Goal: Transaction & Acquisition: Obtain resource

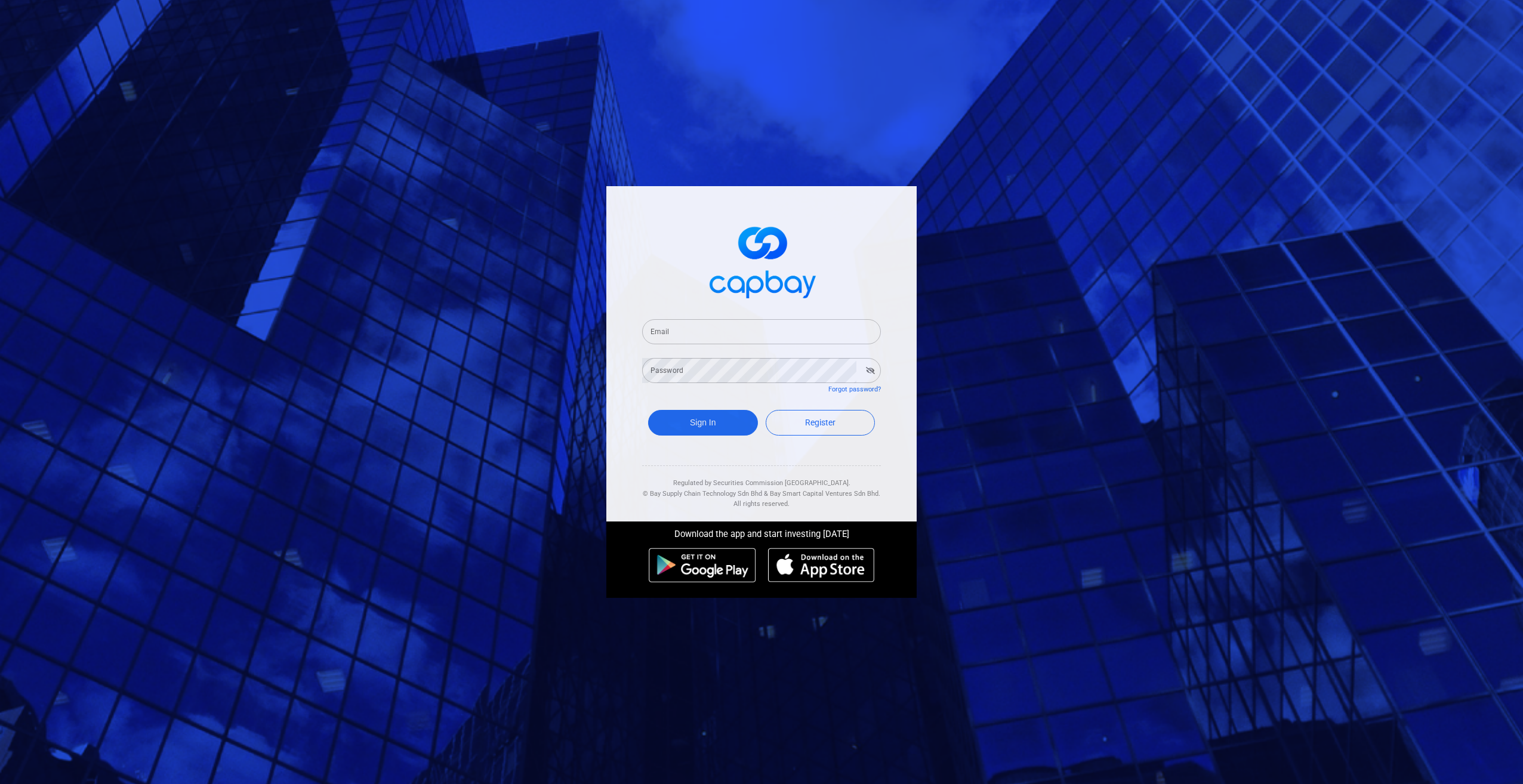
click at [701, 325] on input "Email" at bounding box center [762, 331] width 239 height 25
type input "[EMAIL_ADDRESS][DOMAIN_NAME]"
click at [648, 410] on button "Sign In" at bounding box center [703, 423] width 110 height 26
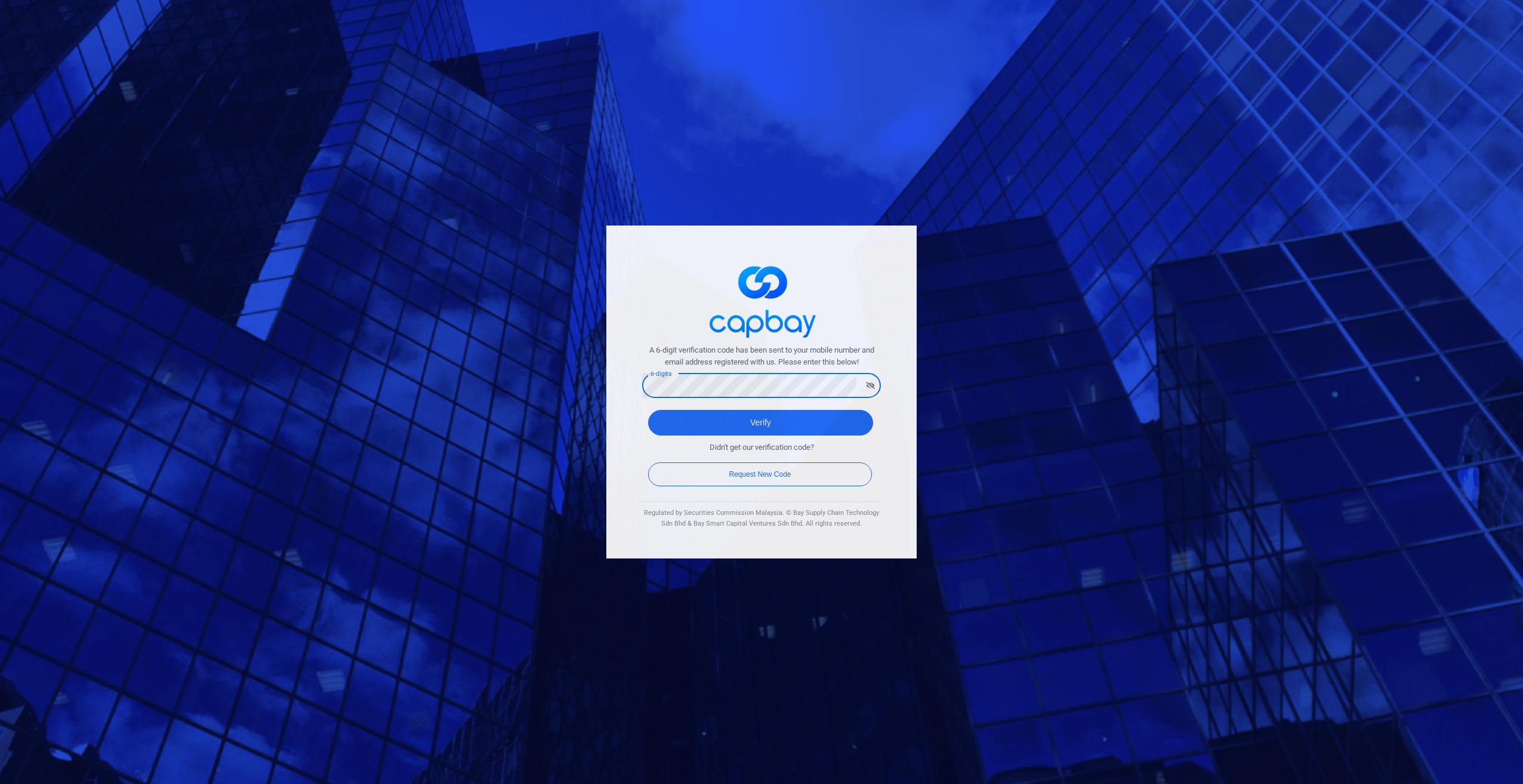
click at [648, 410] on button "Verify" at bounding box center [760, 423] width 225 height 26
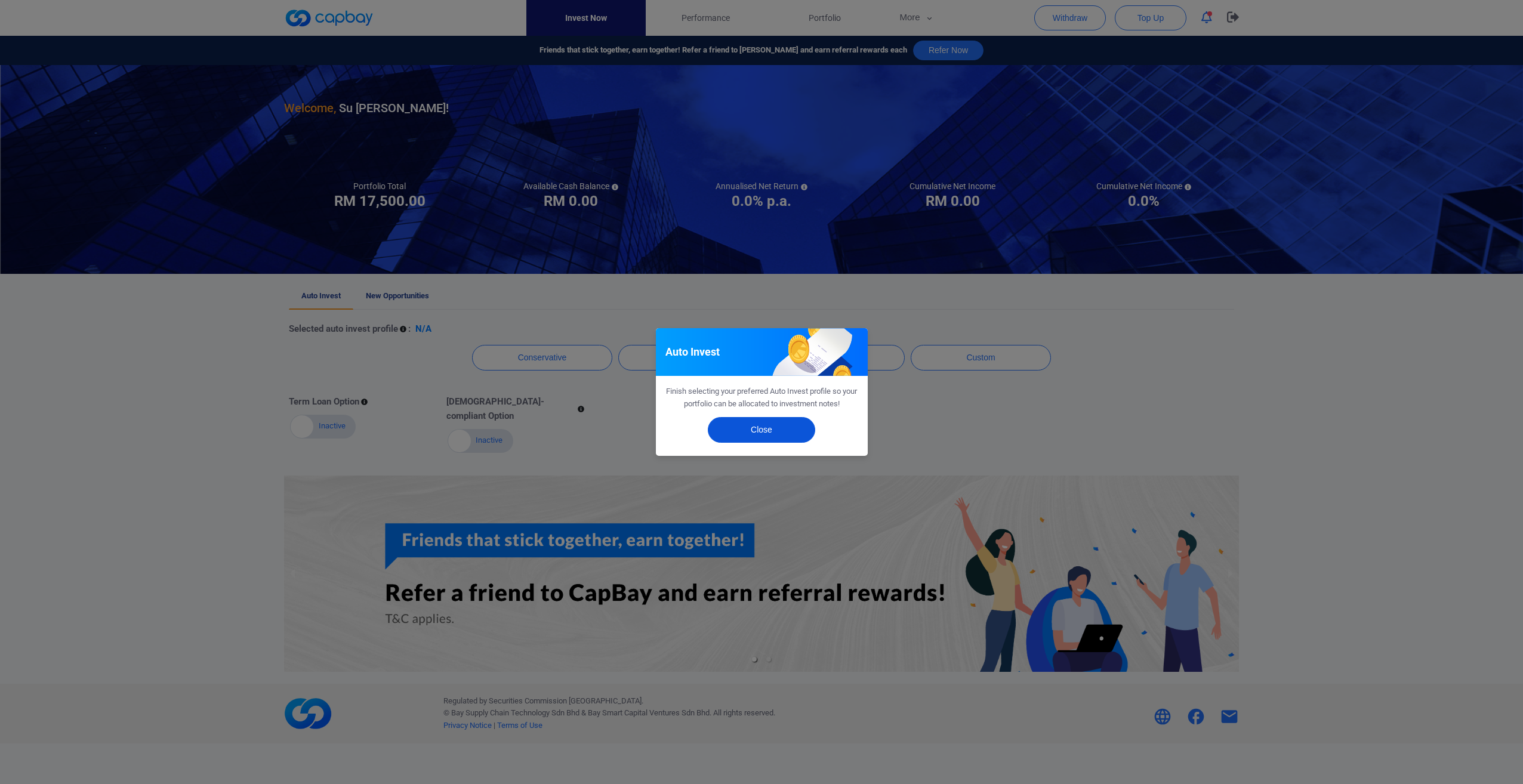
click at [784, 421] on button "Close" at bounding box center [761, 430] width 107 height 26
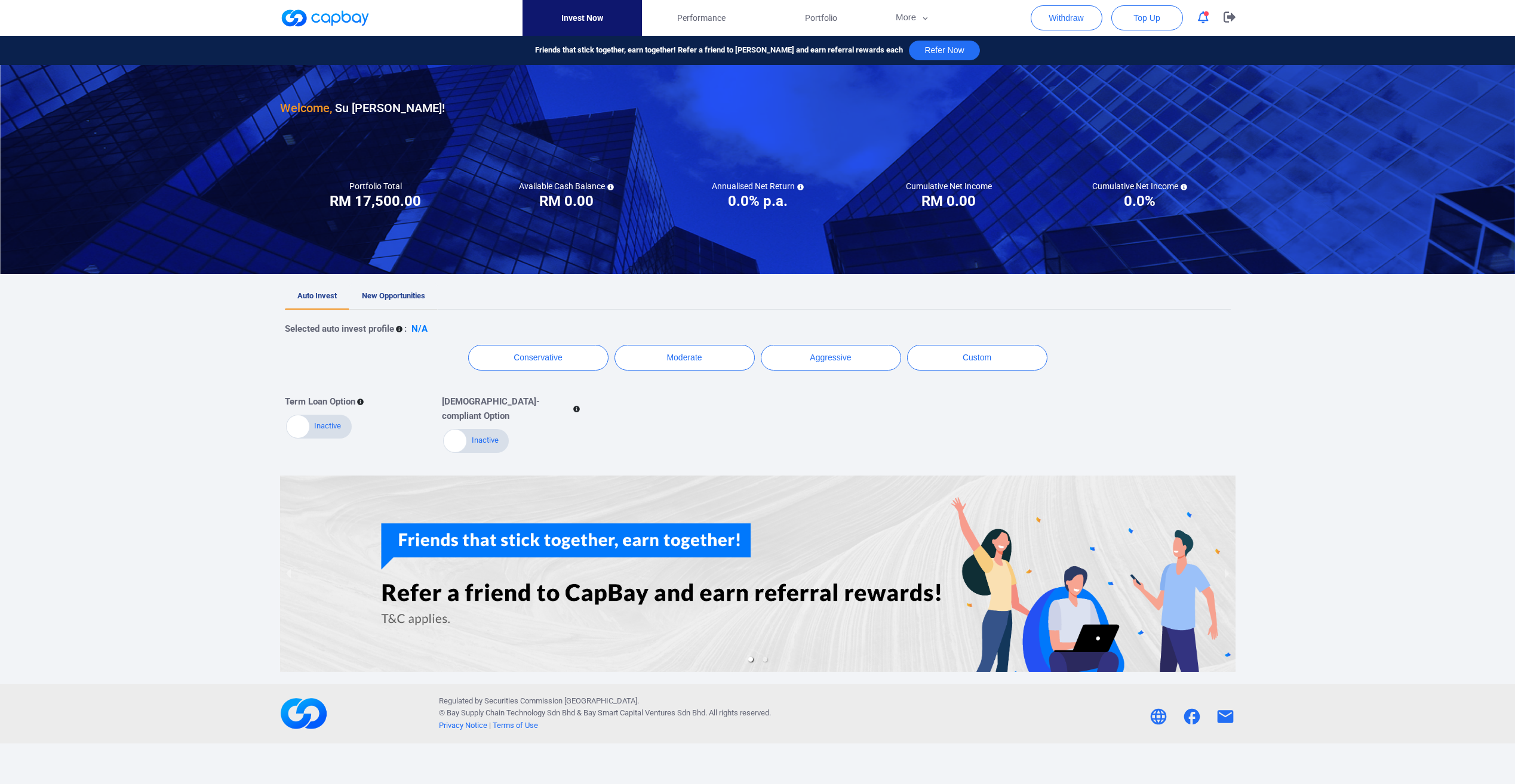
click at [410, 295] on span "New Opportunities" at bounding box center [394, 295] width 64 height 9
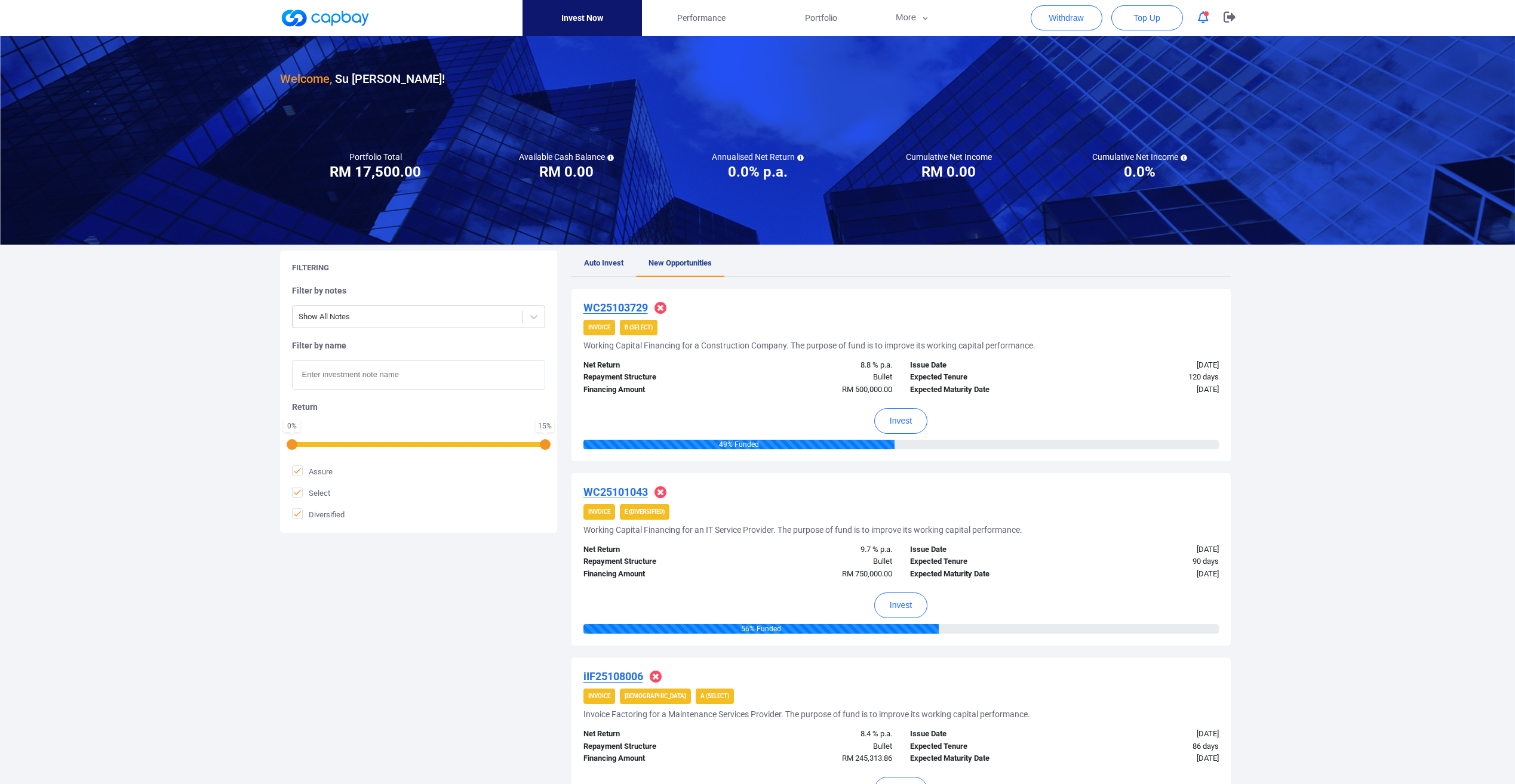
click at [589, 303] on u "WC25103729" at bounding box center [616, 307] width 64 height 12
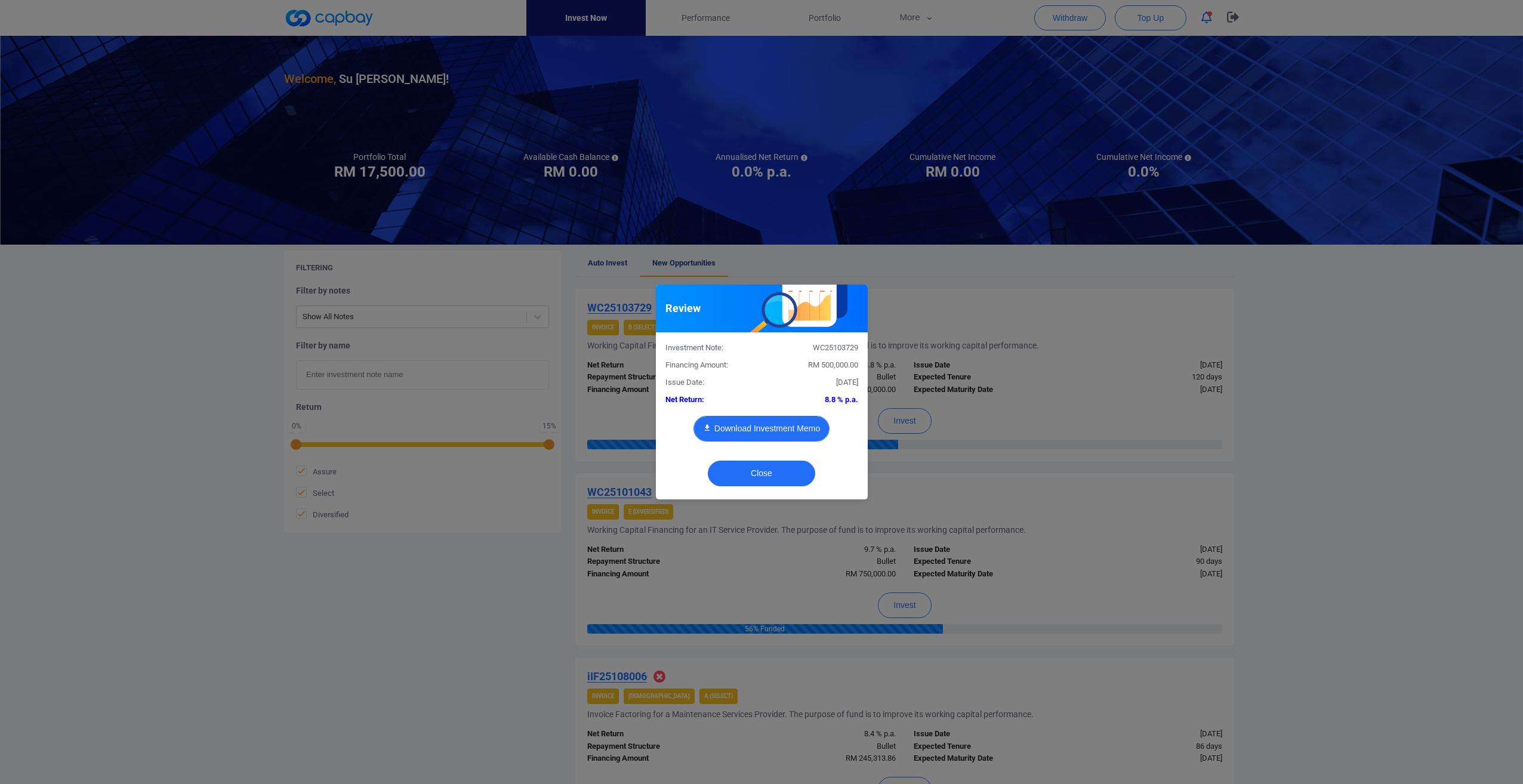
click at [740, 425] on button "Download Investment Memo" at bounding box center [761, 429] width 136 height 26
click at [733, 481] on button "Close" at bounding box center [761, 474] width 107 height 26
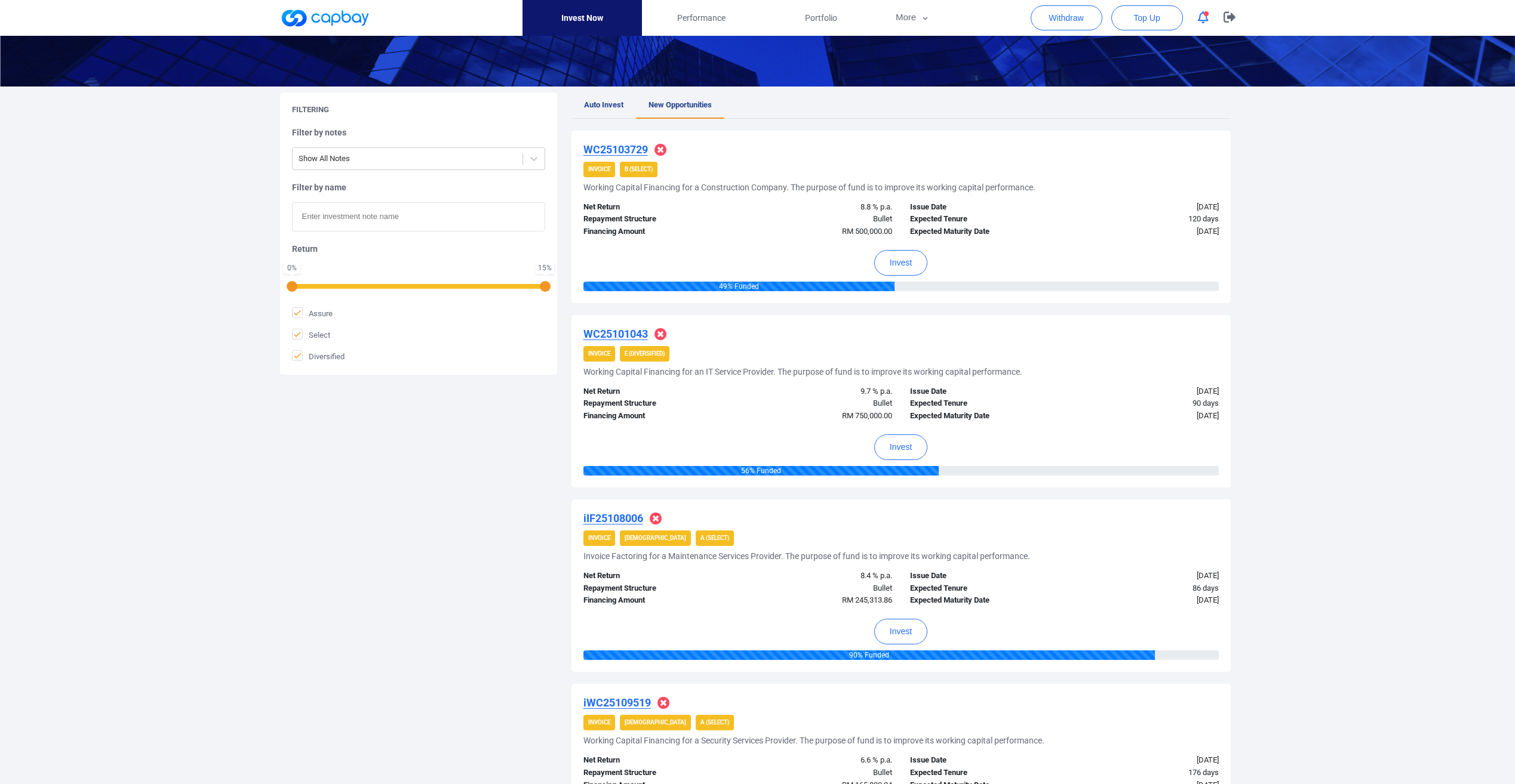
scroll to position [179, 0]
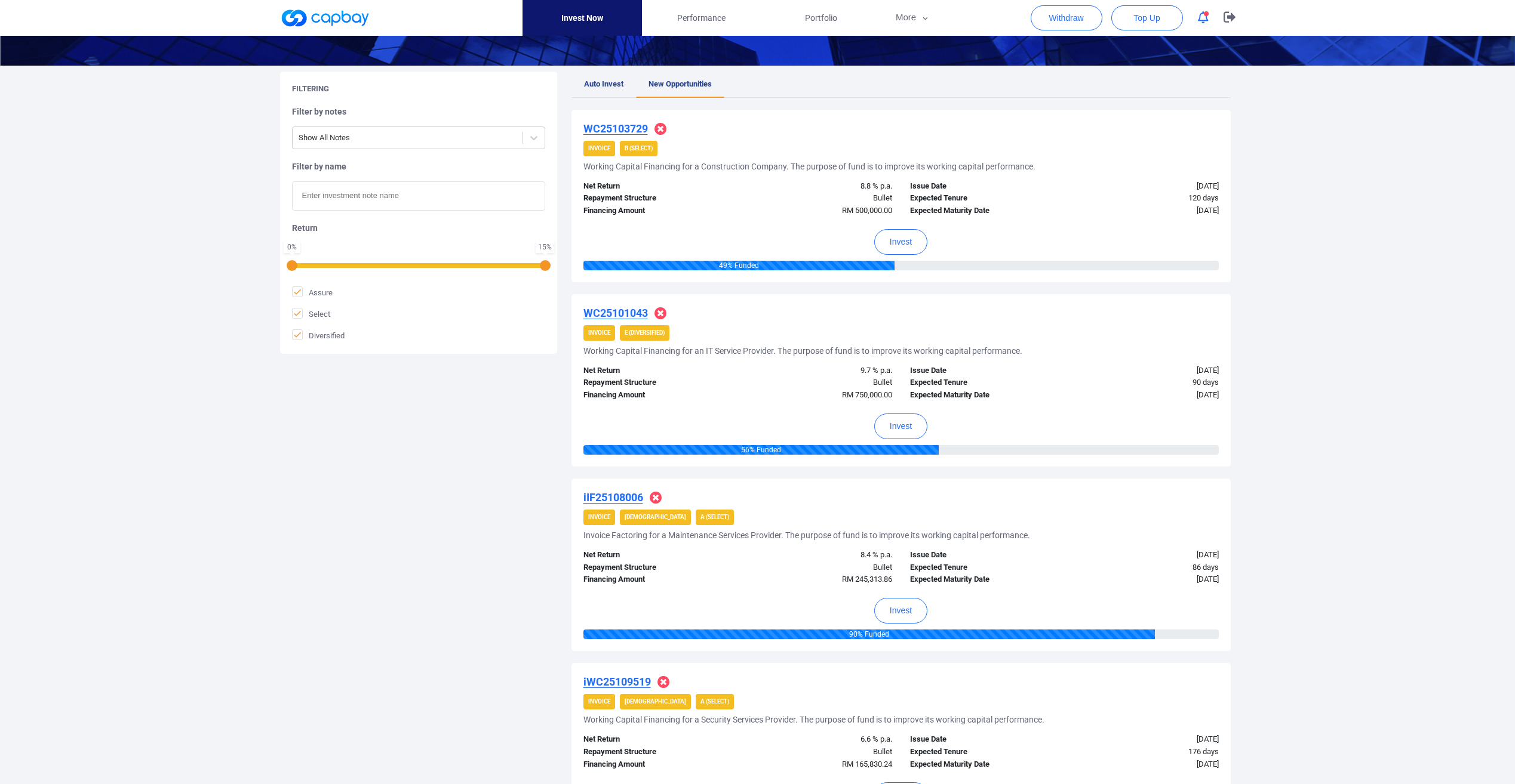
click at [624, 499] on u "iIF25108006" at bounding box center [613, 497] width 59 height 12
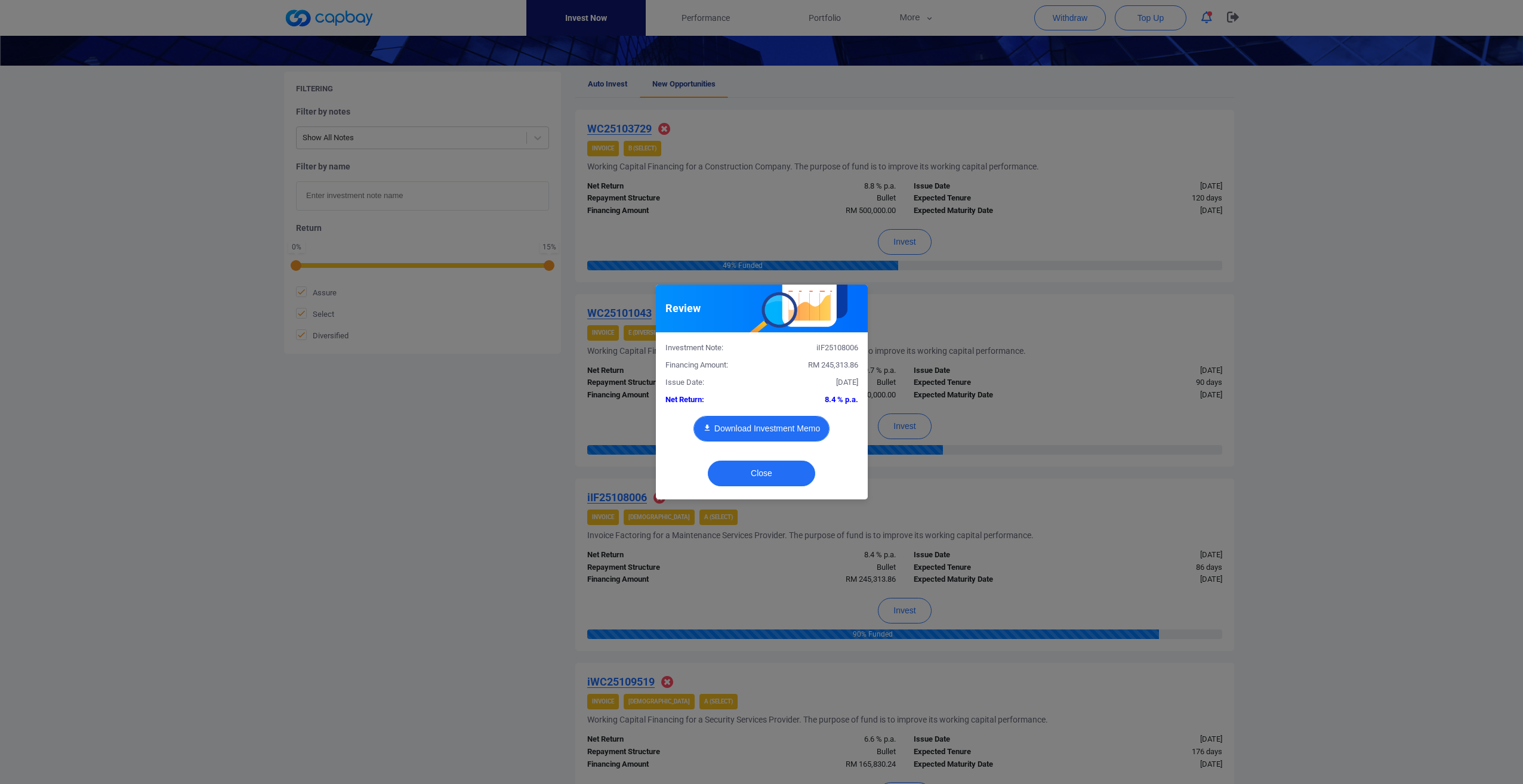
click at [747, 435] on button "Download Investment Memo" at bounding box center [761, 429] width 136 height 26
click at [743, 479] on button "Close" at bounding box center [761, 474] width 107 height 26
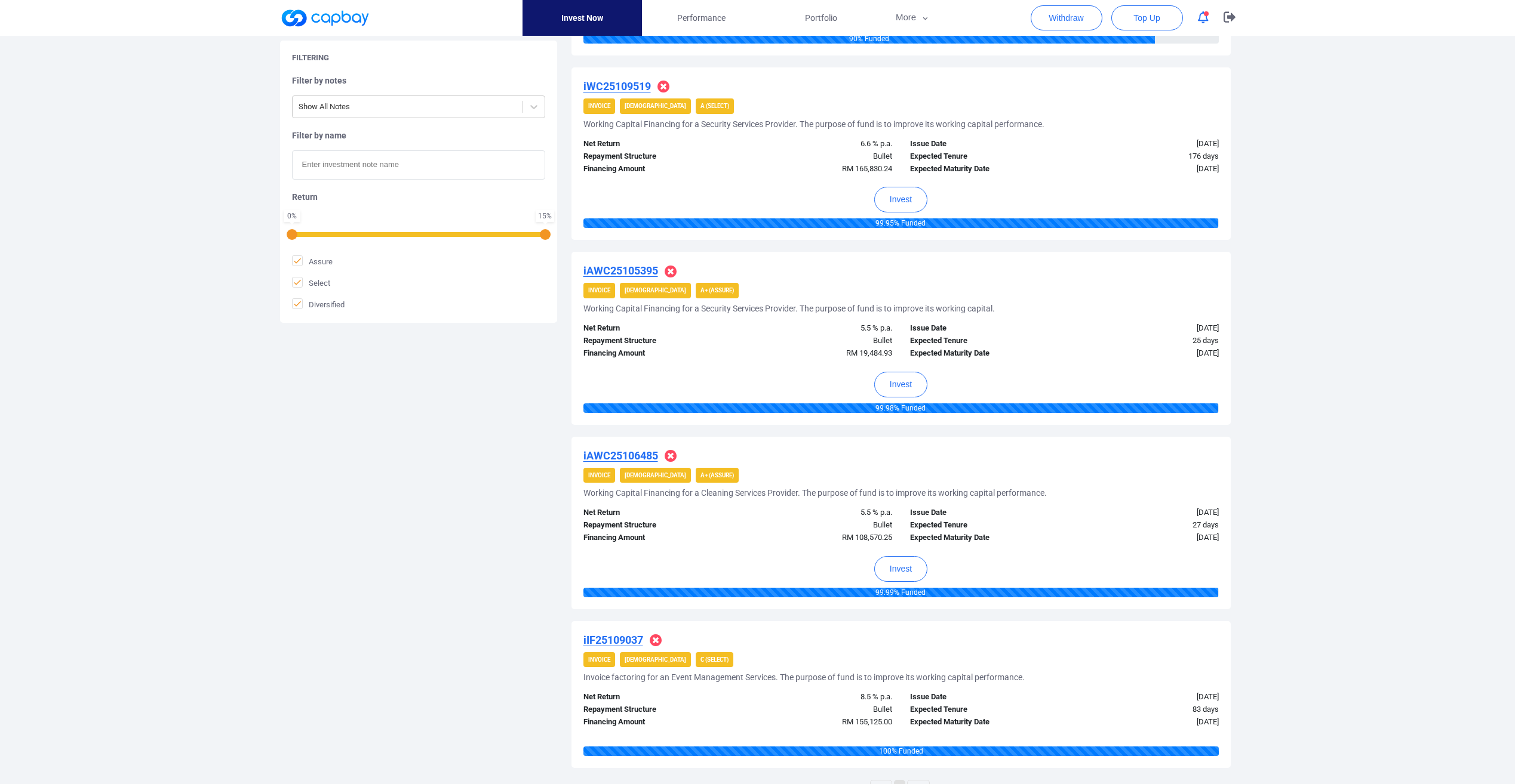
scroll to position [955, 0]
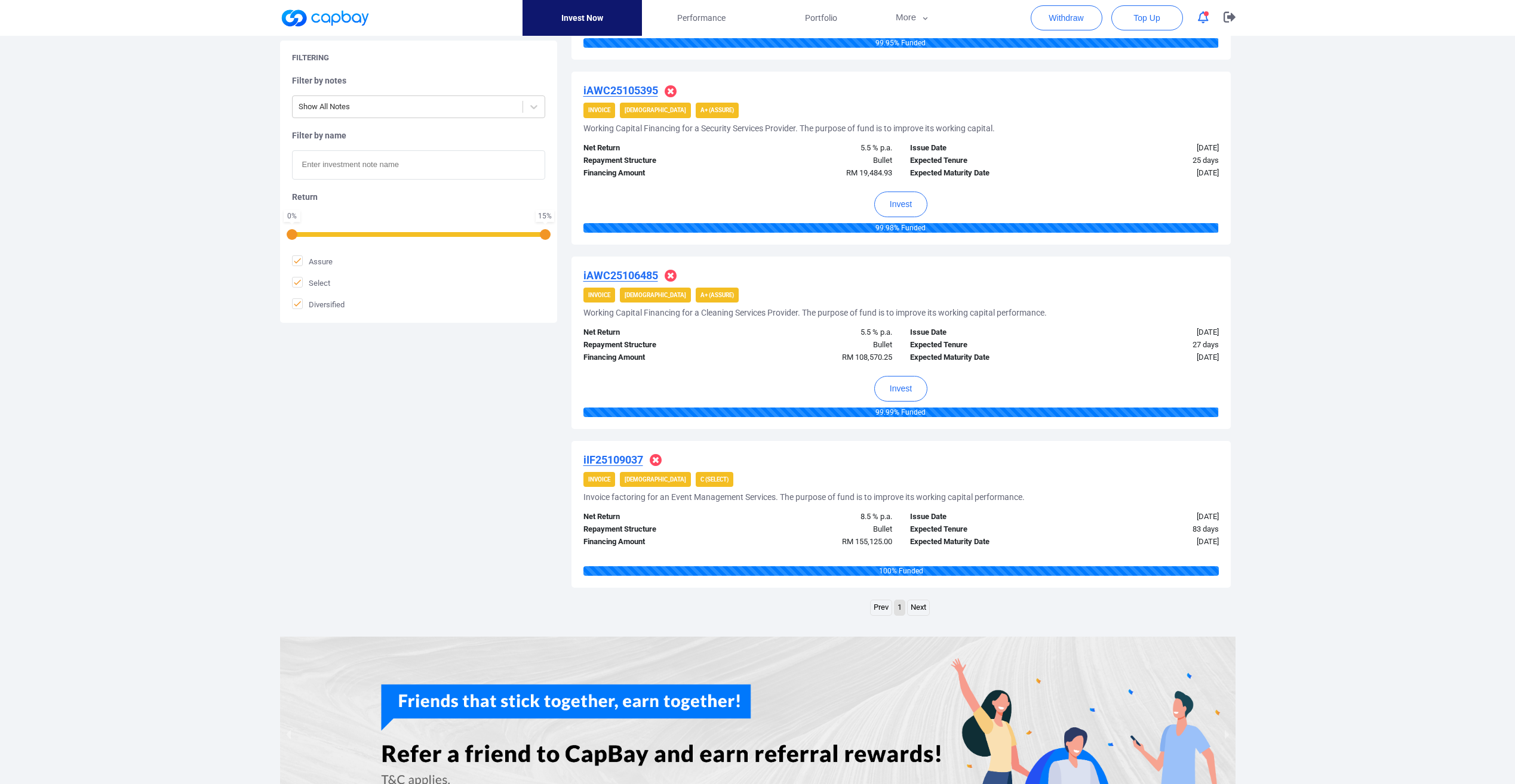
click at [920, 611] on link "Next" at bounding box center [918, 608] width 21 height 15
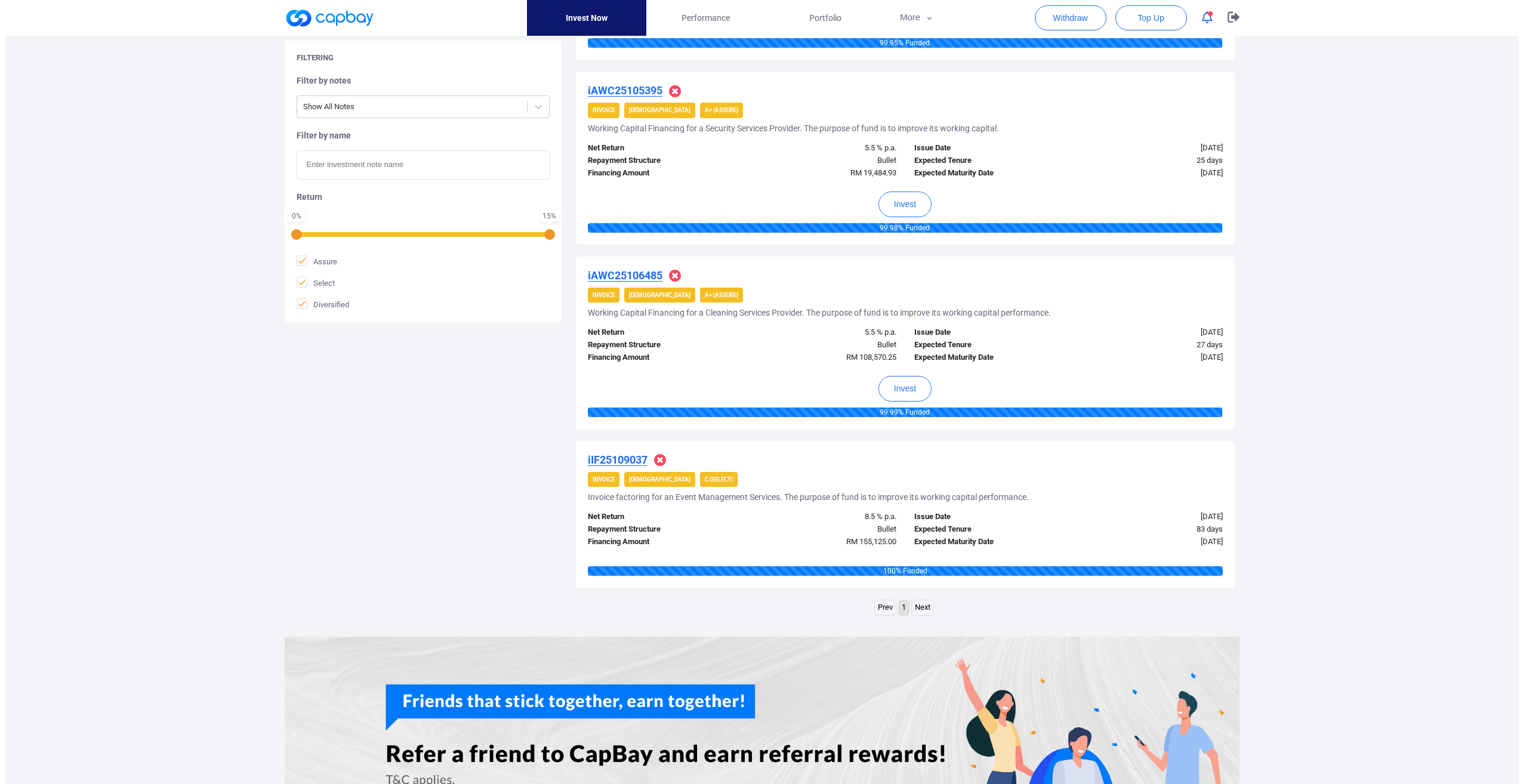
scroll to position [895, 0]
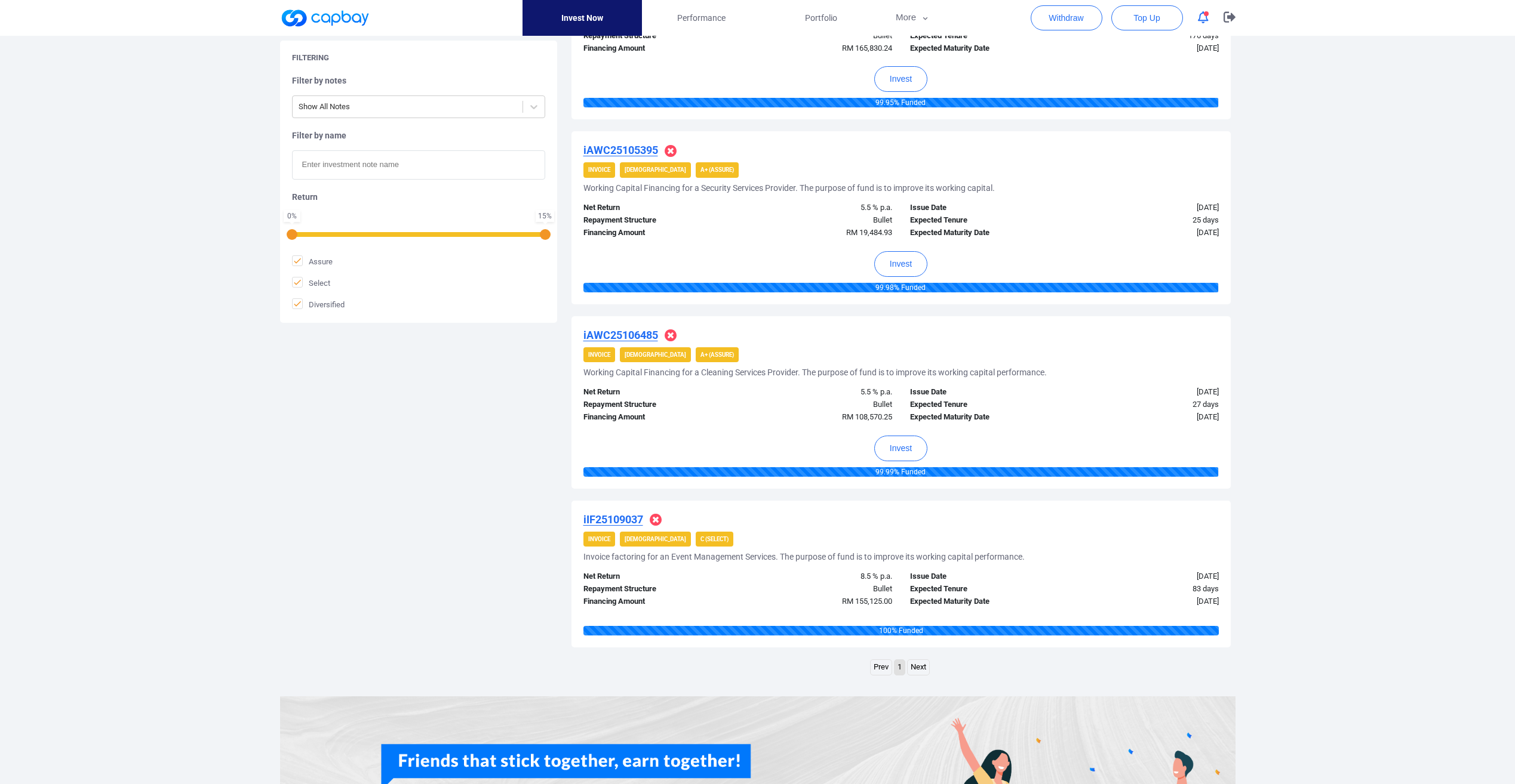
click at [592, 527] on h4 "iIF25109037" at bounding box center [613, 520] width 59 height 14
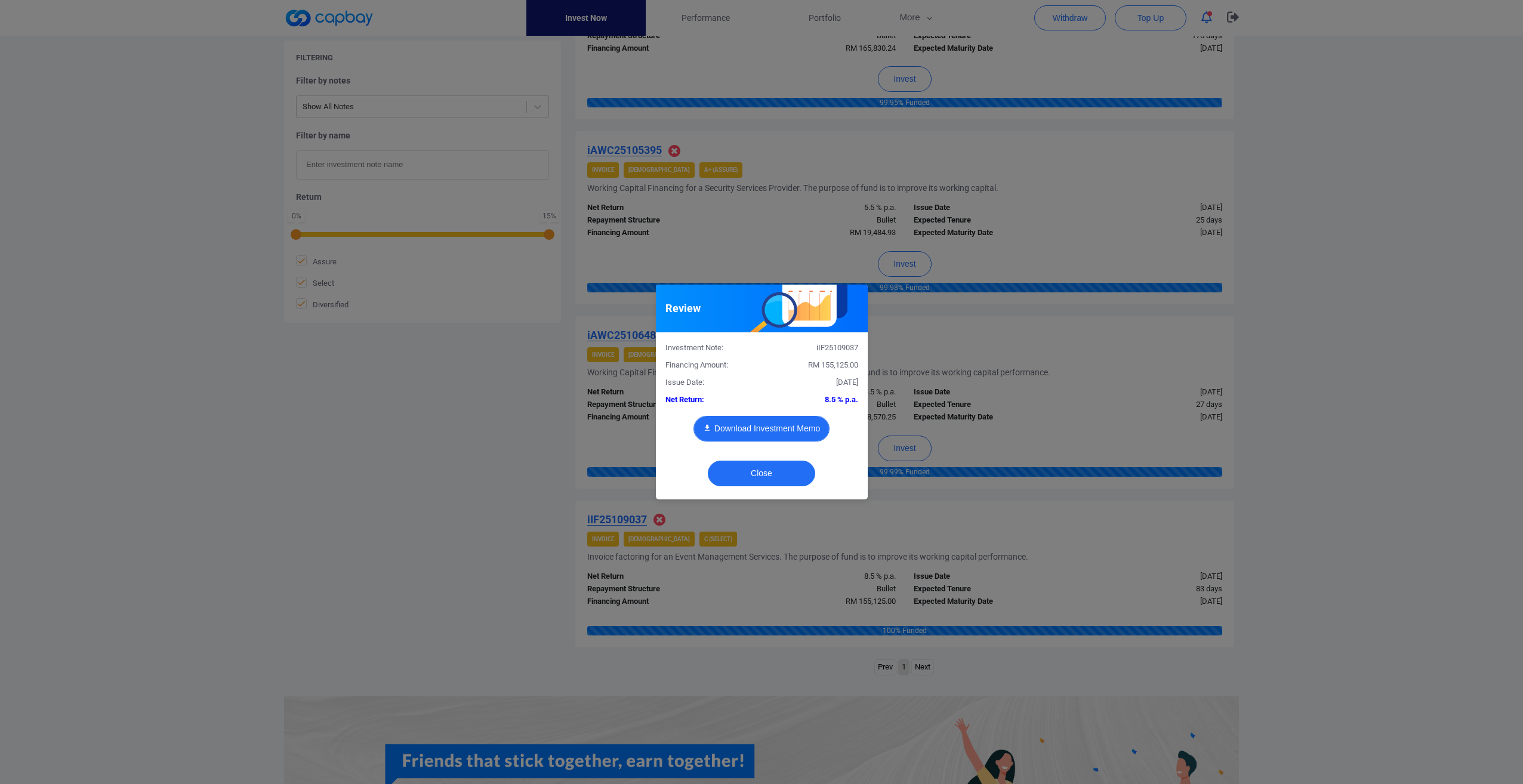
click at [785, 441] on button "Download Investment Memo" at bounding box center [761, 429] width 136 height 26
